Goal: Task Accomplishment & Management: Manage account settings

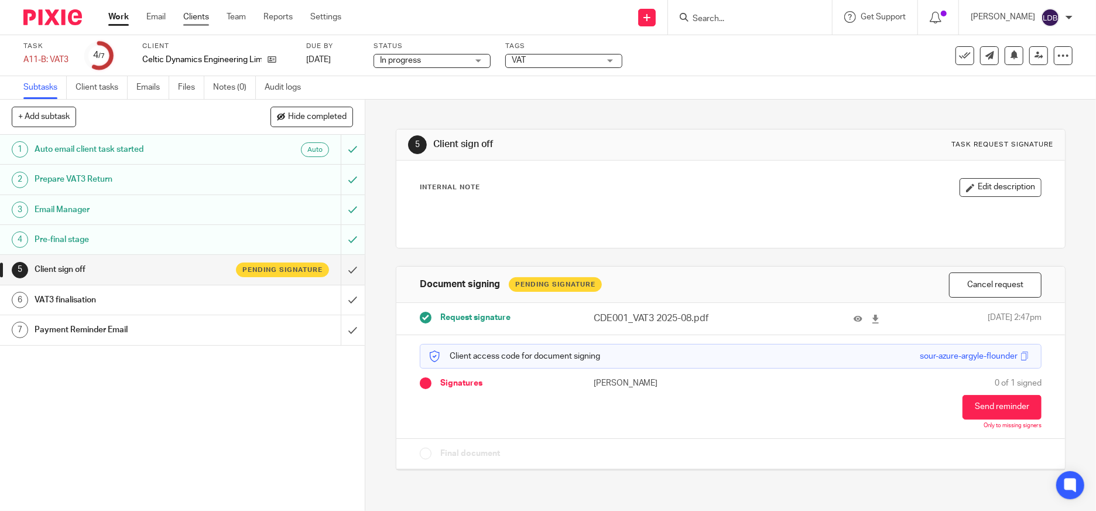
click at [195, 16] on link "Clients" at bounding box center [196, 17] width 26 height 12
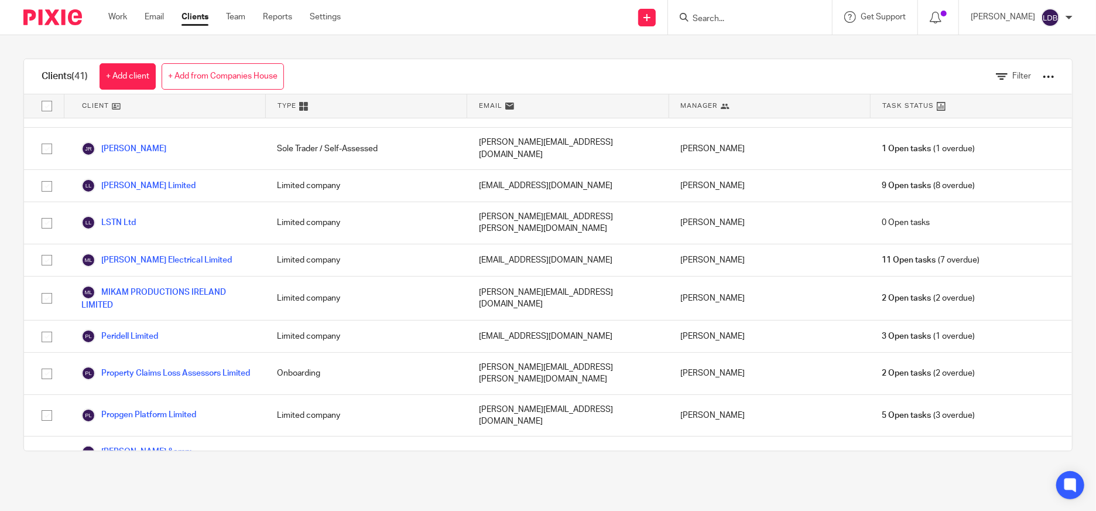
scroll to position [970, 0]
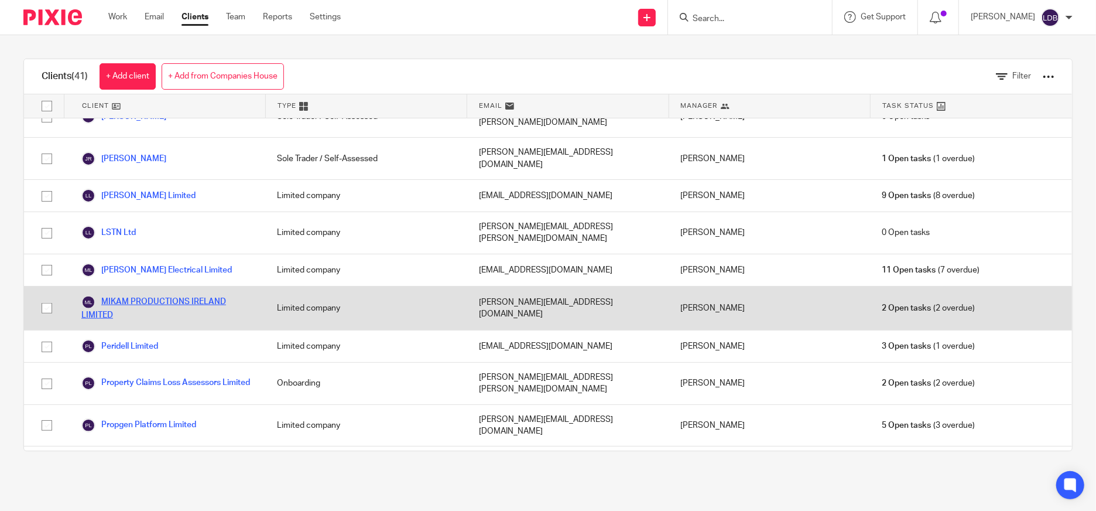
click at [146, 295] on link "MIKAM PRODUCTIONS IRELAND LIMITED" at bounding box center [167, 308] width 172 height 26
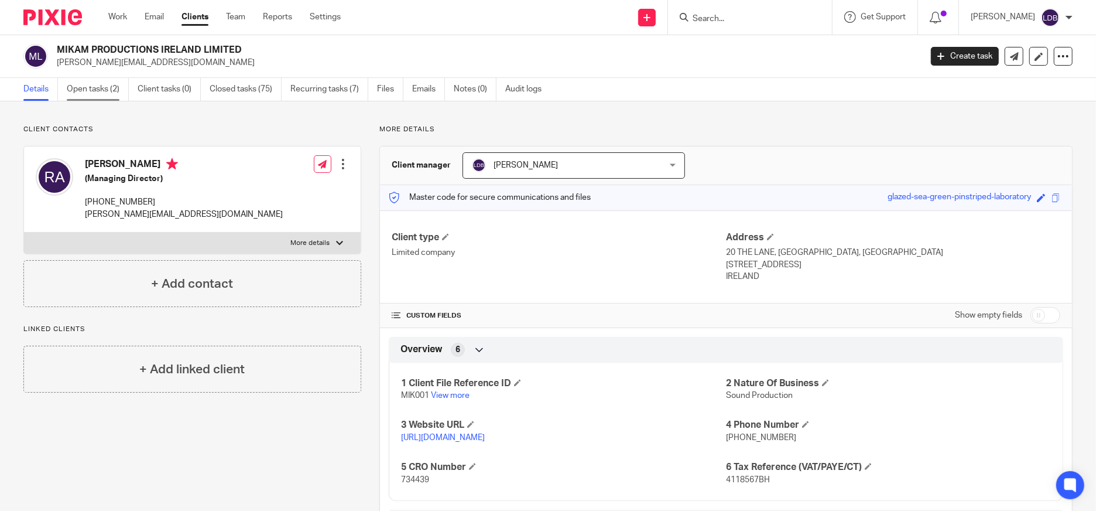
click at [69, 94] on link "Open tasks (2)" at bounding box center [98, 89] width 62 height 23
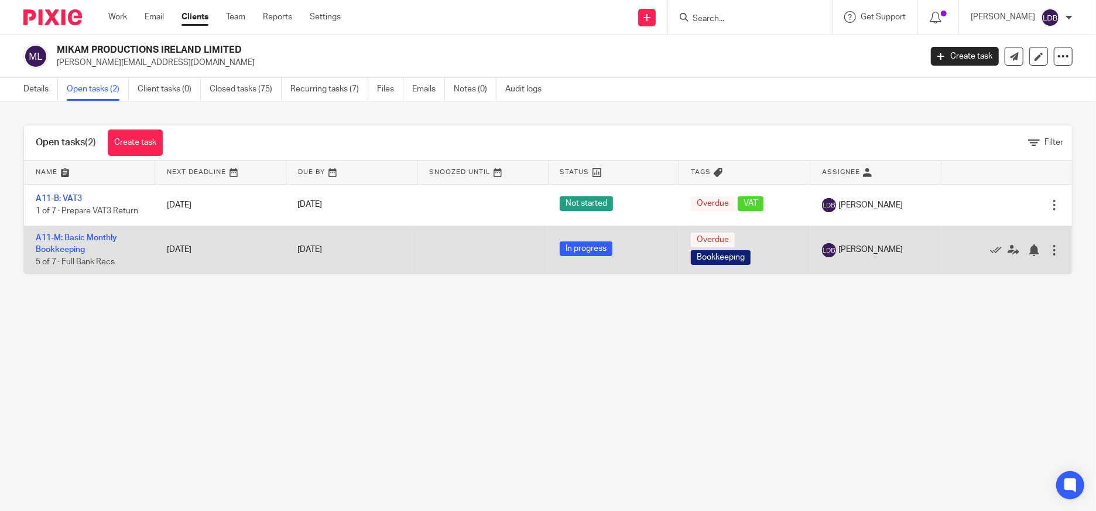
click at [260, 252] on td "[DATE]" at bounding box center [220, 249] width 131 height 48
click at [87, 237] on link "A11-M: Basic Monthly Bookkeeping" at bounding box center [76, 244] width 81 height 20
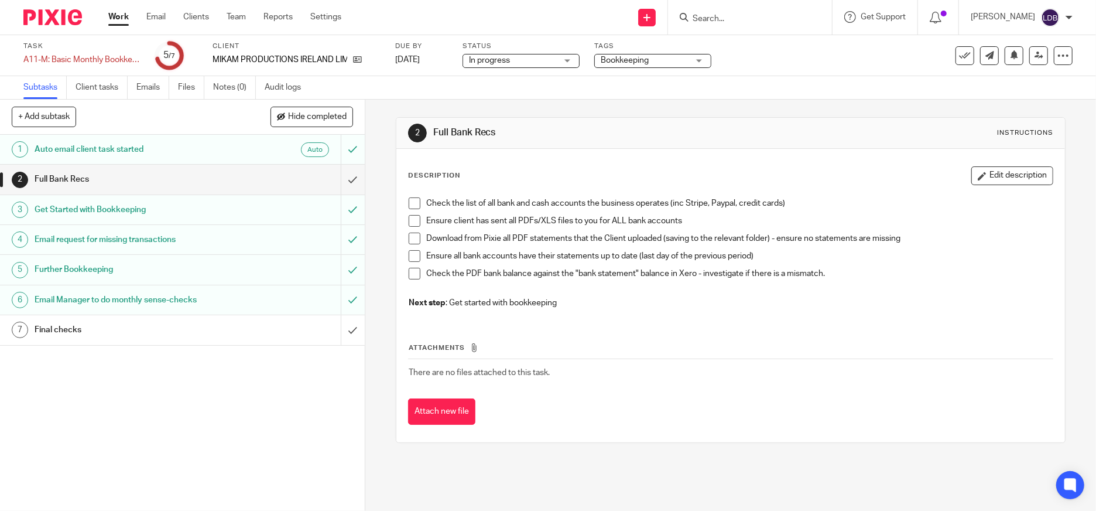
click at [411, 202] on span at bounding box center [415, 203] width 12 height 12
click at [414, 225] on span at bounding box center [415, 221] width 12 height 12
click at [413, 241] on span at bounding box center [415, 238] width 12 height 12
click at [409, 258] on span at bounding box center [415, 256] width 12 height 12
click at [409, 271] on span at bounding box center [415, 274] width 12 height 12
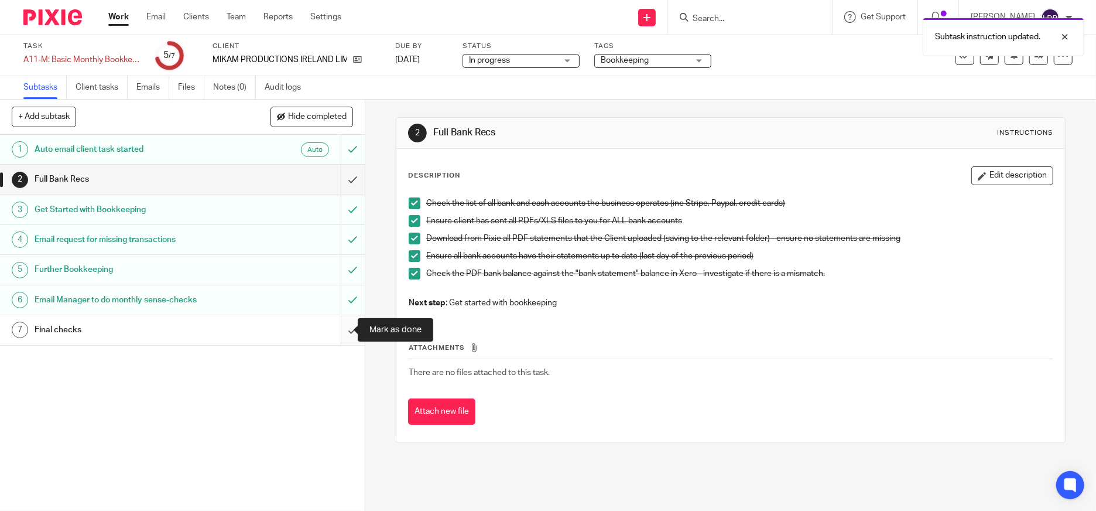
click at [345, 327] on input "submit" at bounding box center [182, 329] width 365 height 29
click at [953, 55] on div "Task completed." at bounding box center [816, 34] width 536 height 44
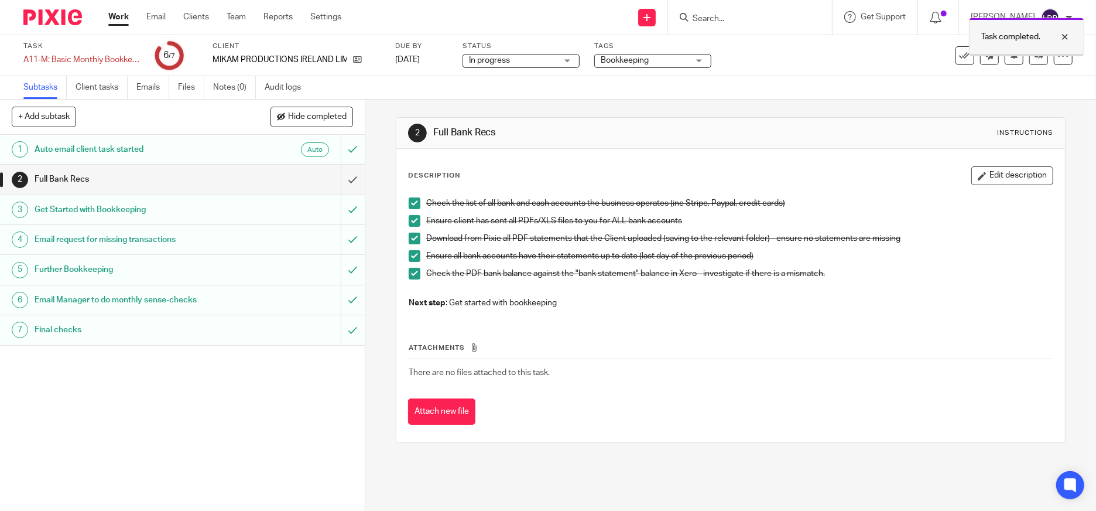
click at [1065, 32] on div at bounding box center [1056, 37] width 32 height 14
click at [959, 54] on icon at bounding box center [965, 56] width 12 height 12
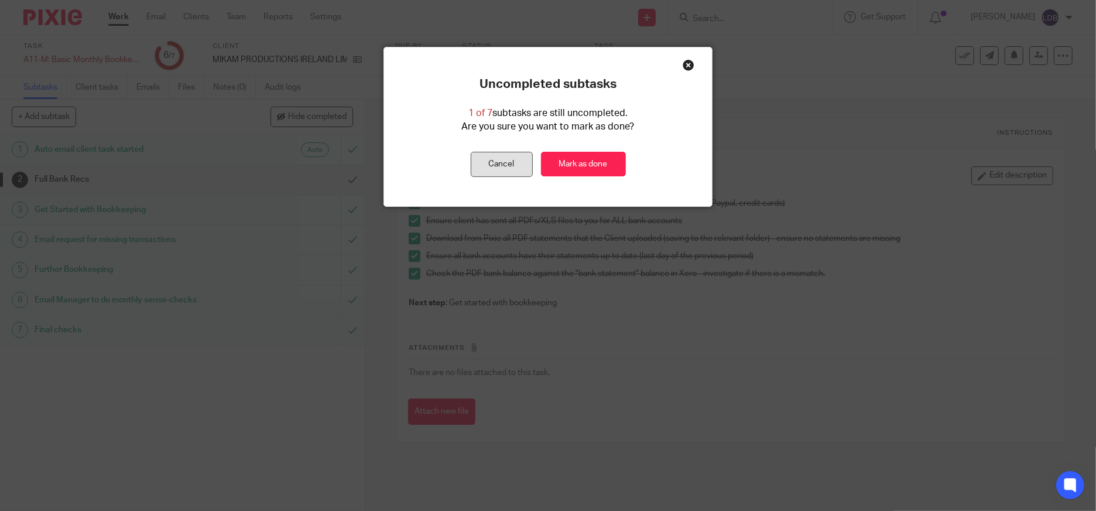
click at [505, 161] on button "Cancel" at bounding box center [502, 164] width 62 height 25
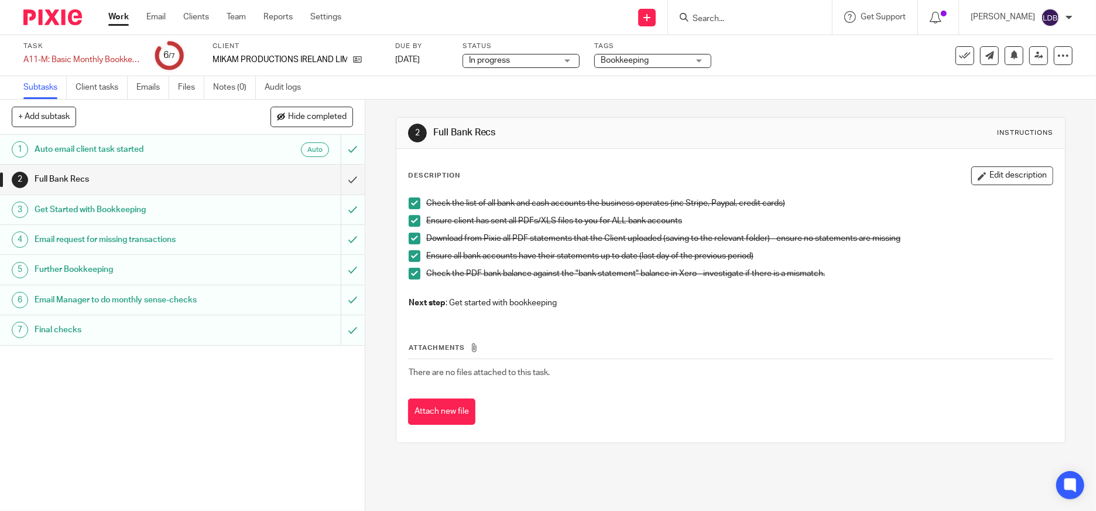
click at [299, 180] on div "Full Bank Recs" at bounding box center [182, 179] width 295 height 18
click at [340, 180] on input "submit" at bounding box center [182, 179] width 365 height 29
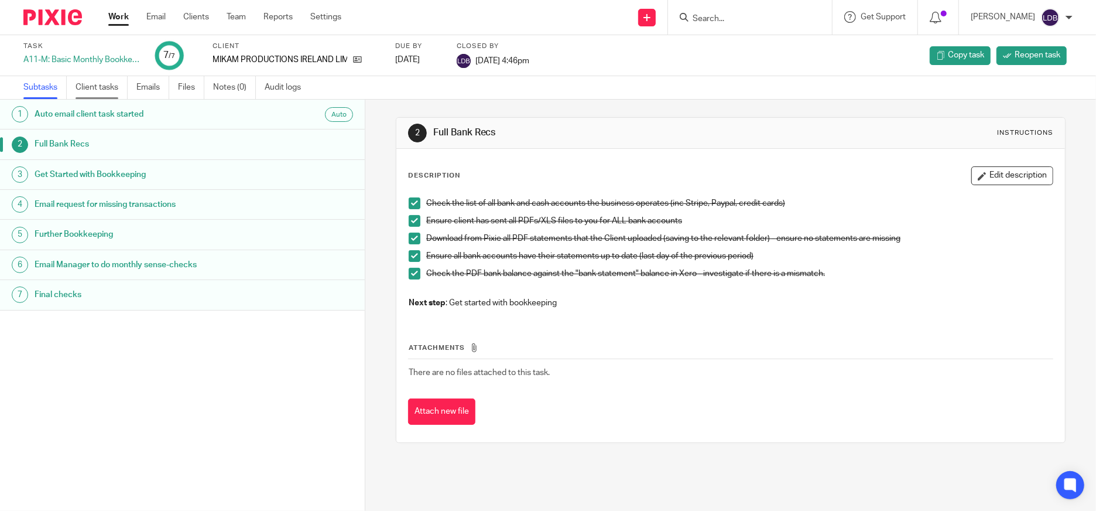
click at [101, 84] on link "Client tasks" at bounding box center [102, 87] width 52 height 23
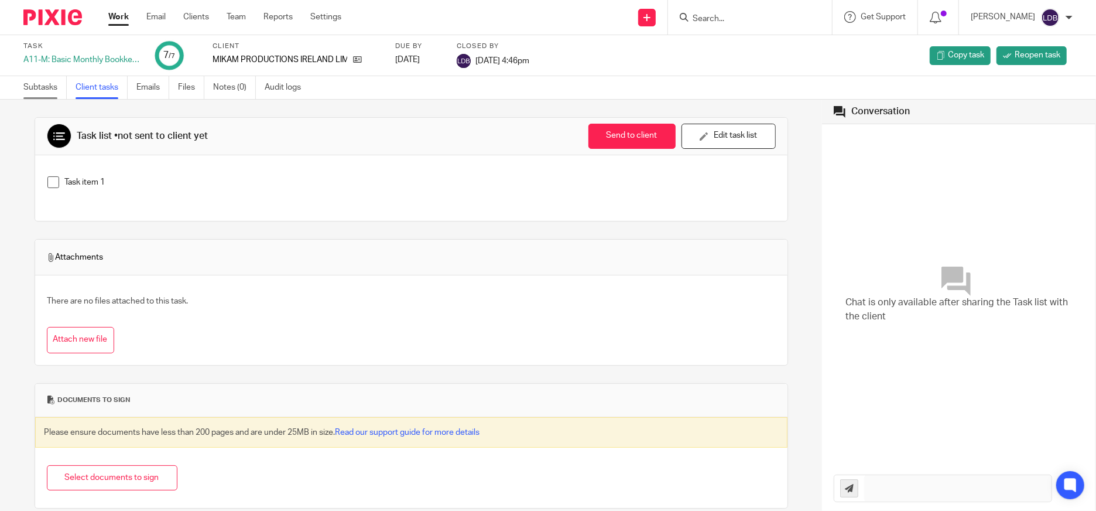
click at [38, 91] on link "Subtasks" at bounding box center [44, 87] width 43 height 23
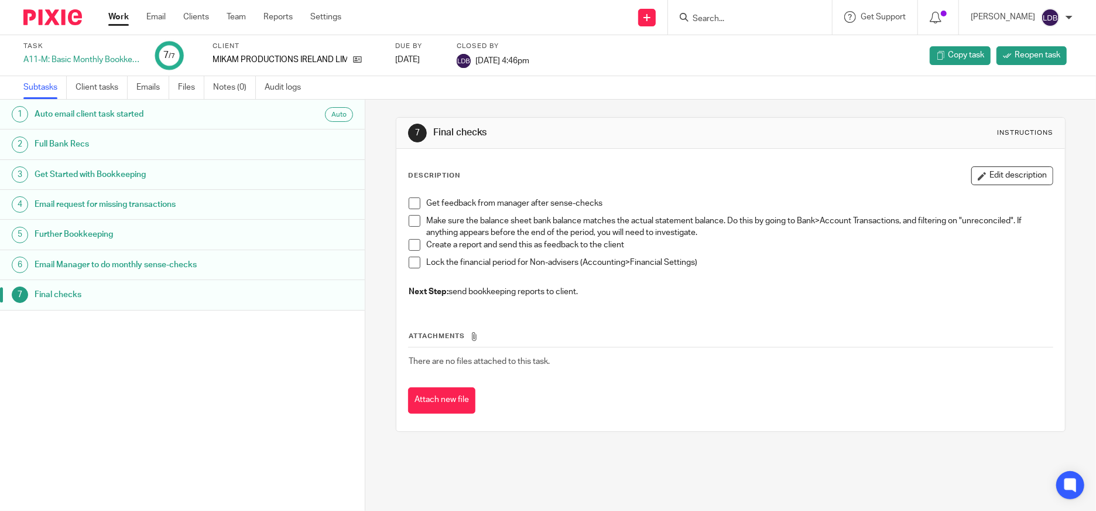
click at [44, 86] on link "Subtasks" at bounding box center [44, 87] width 43 height 23
click at [200, 18] on link "Clients" at bounding box center [196, 17] width 26 height 12
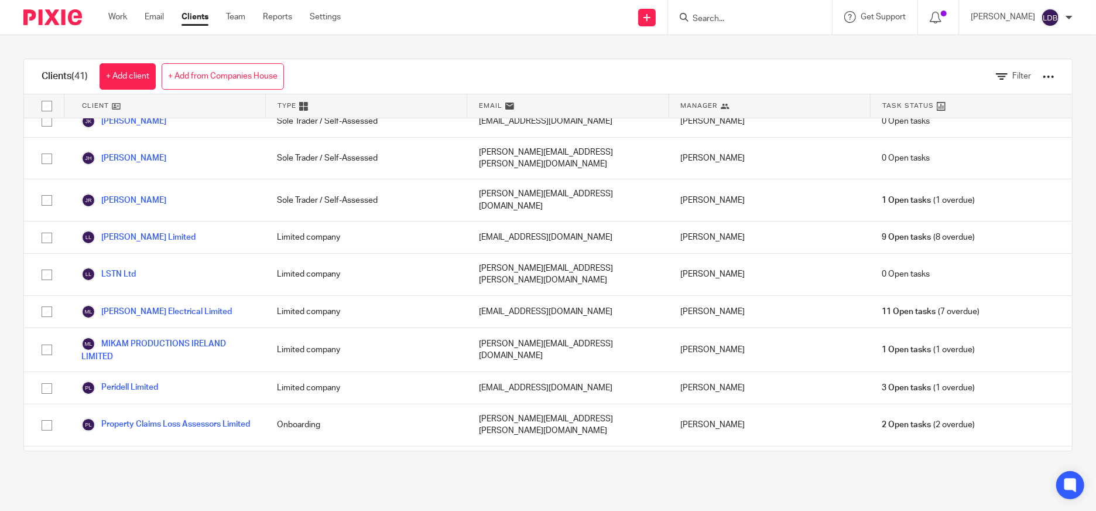
scroll to position [884, 0]
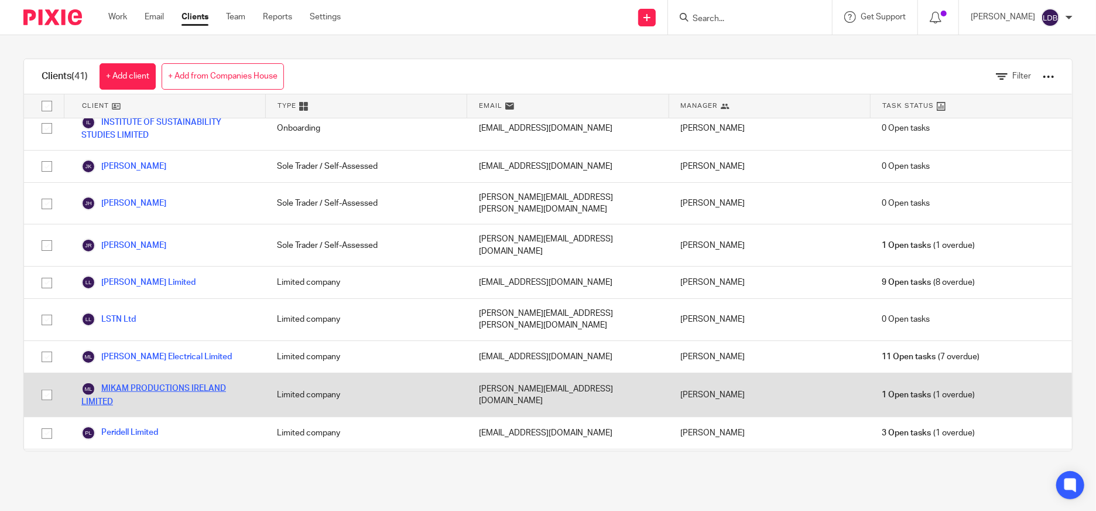
click at [152, 382] on link "MIKAM PRODUCTIONS IRELAND LIMITED" at bounding box center [167, 395] width 172 height 26
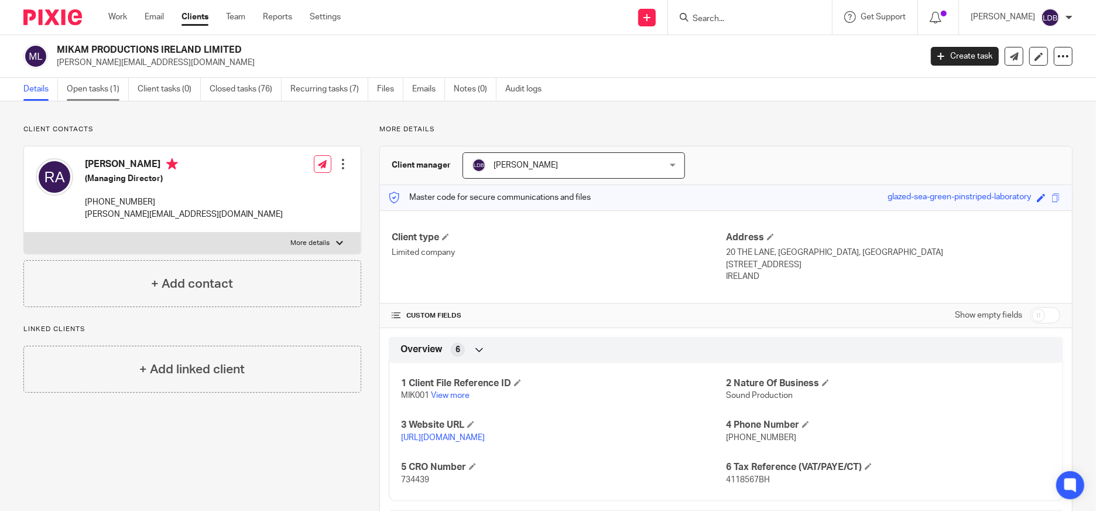
click at [85, 88] on link "Open tasks (1)" at bounding box center [98, 89] width 62 height 23
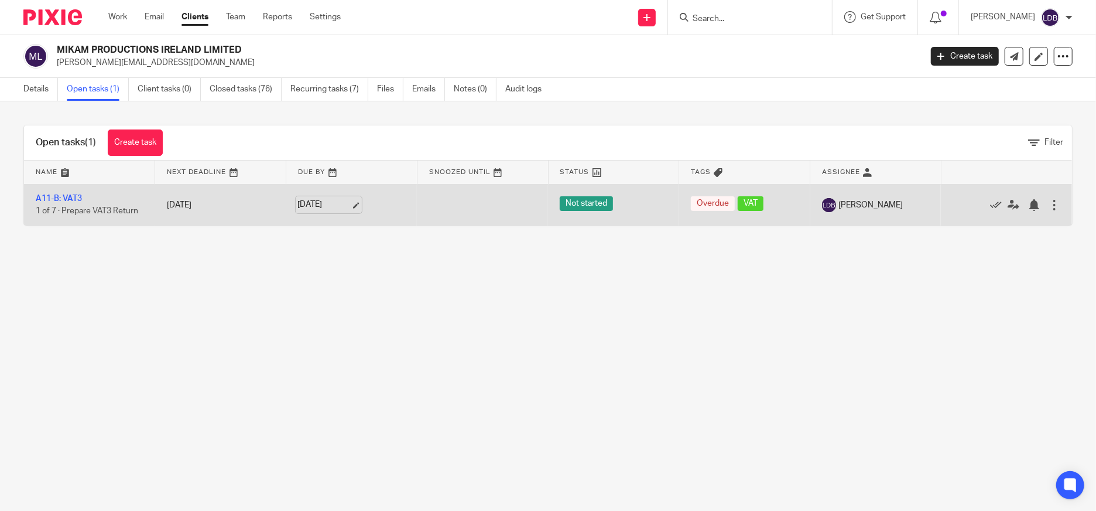
click at [310, 204] on link "[DATE]" at bounding box center [324, 204] width 53 height 12
click at [75, 198] on link "A11-B: VAT3" at bounding box center [59, 198] width 46 height 8
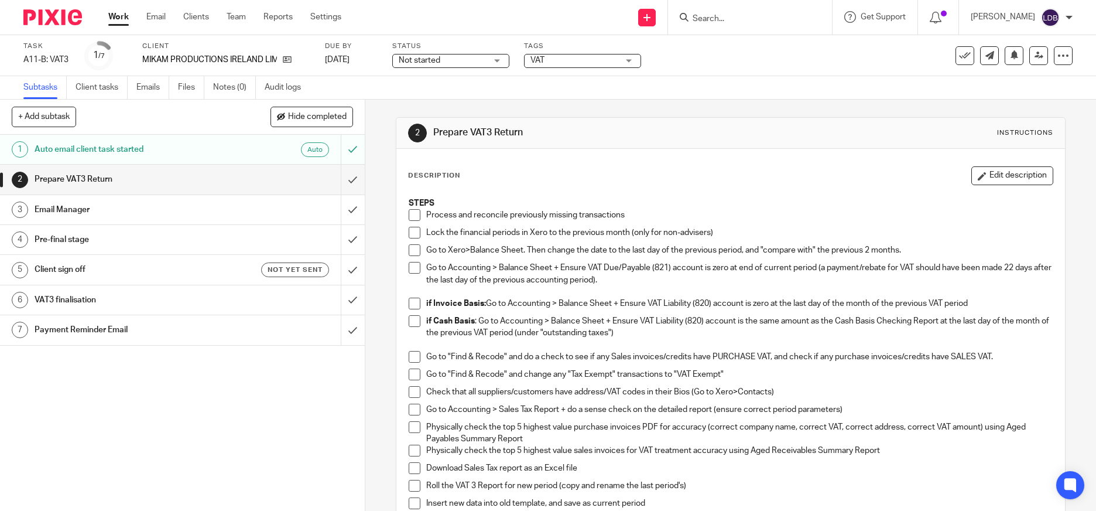
click at [463, 61] on span "Not started" at bounding box center [443, 60] width 88 height 12
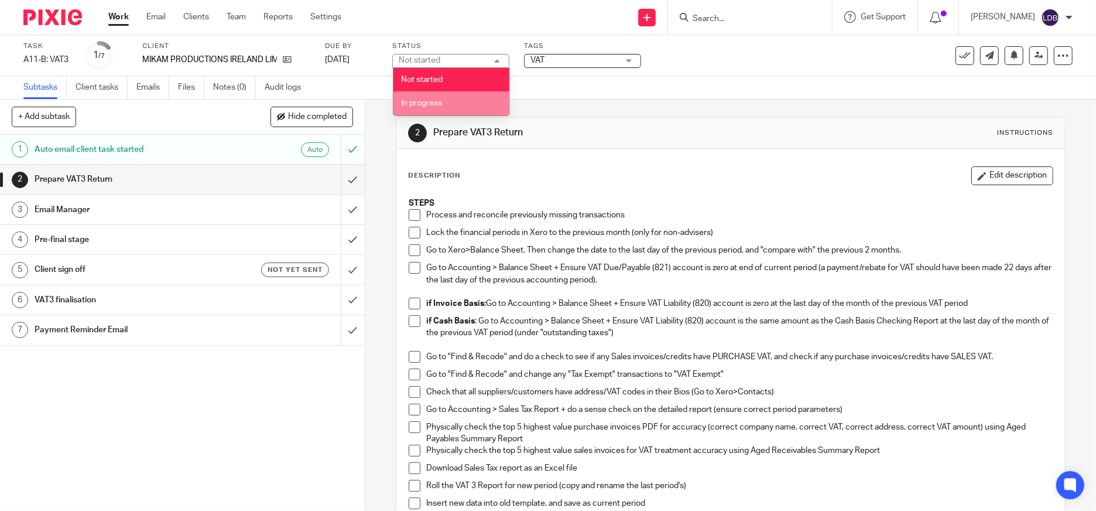
click at [446, 98] on li "In progress" at bounding box center [451, 103] width 116 height 24
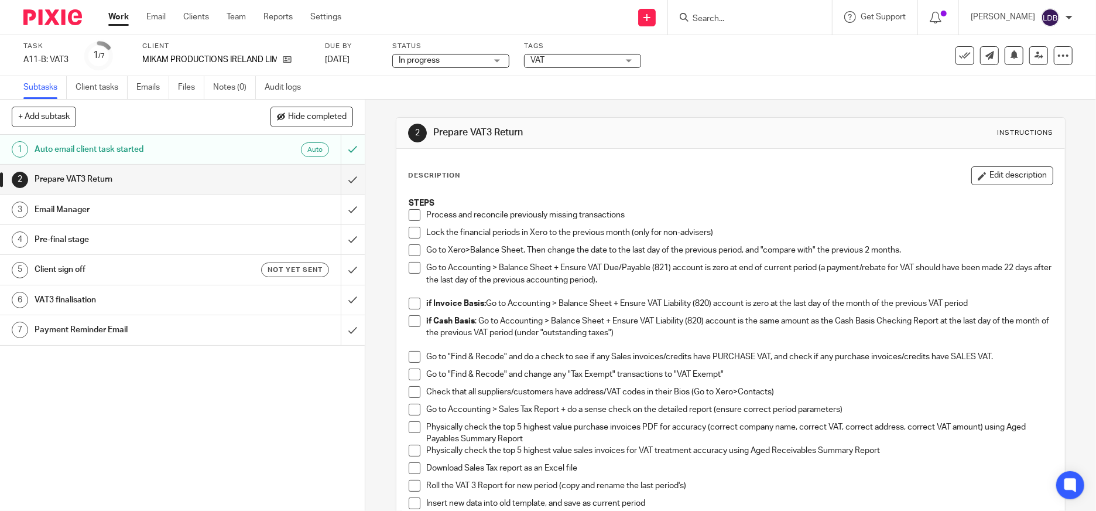
click at [233, 179] on div "Prepare VAT3 Return" at bounding box center [182, 179] width 295 height 18
